Goal: Task Accomplishment & Management: Manage account settings

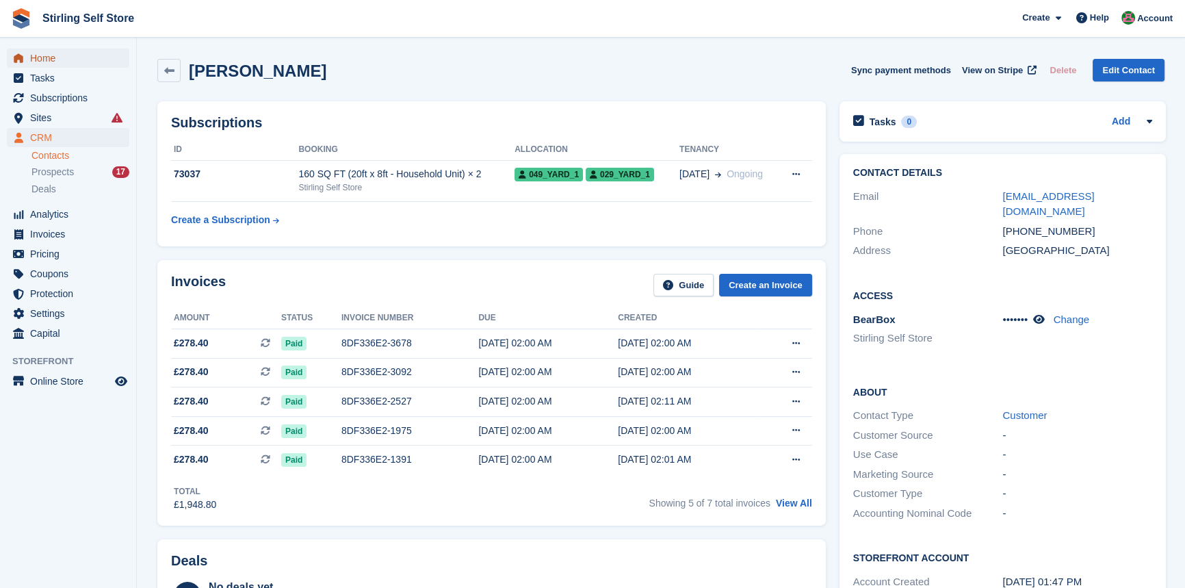
click at [75, 58] on span "Home" at bounding box center [71, 58] width 82 height 19
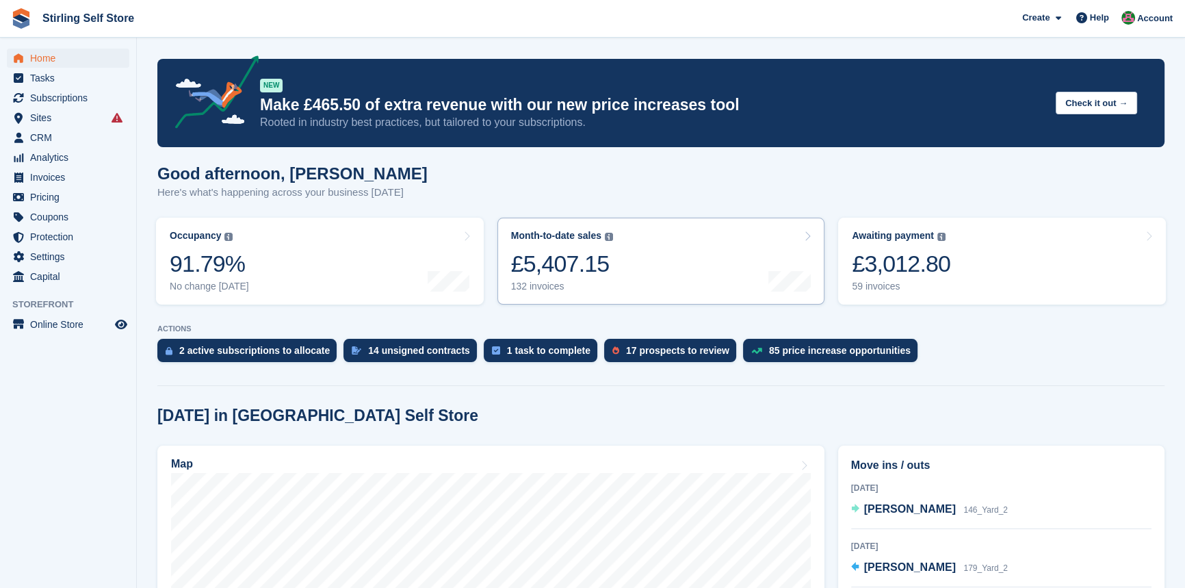
scroll to position [373, 0]
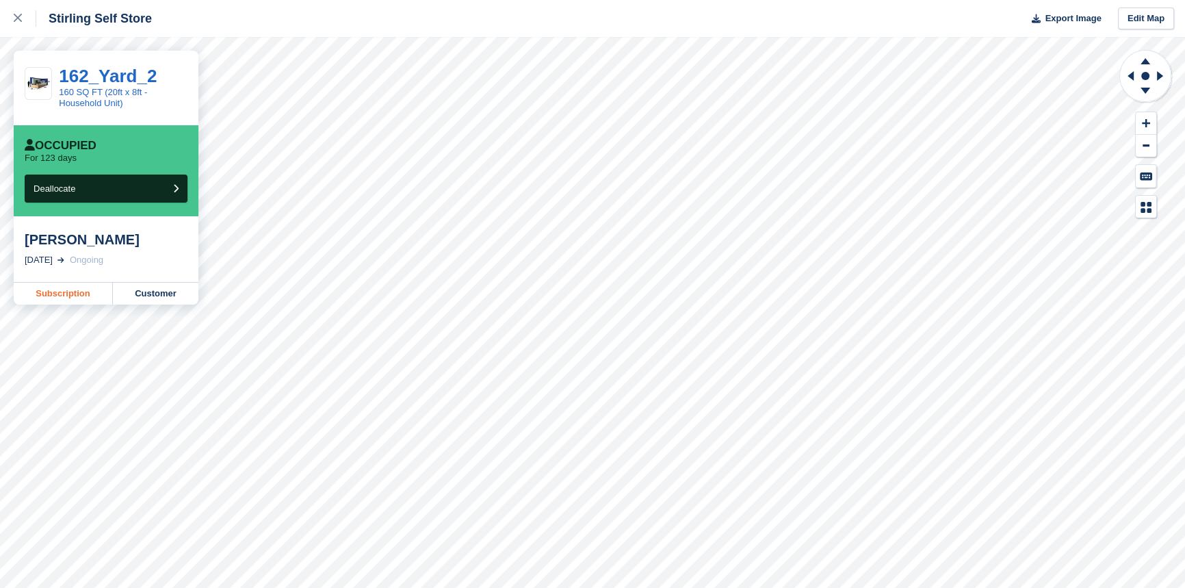
click at [62, 294] on link "Subscription" at bounding box center [63, 294] width 99 height 22
